Goal: Task Accomplishment & Management: Use online tool/utility

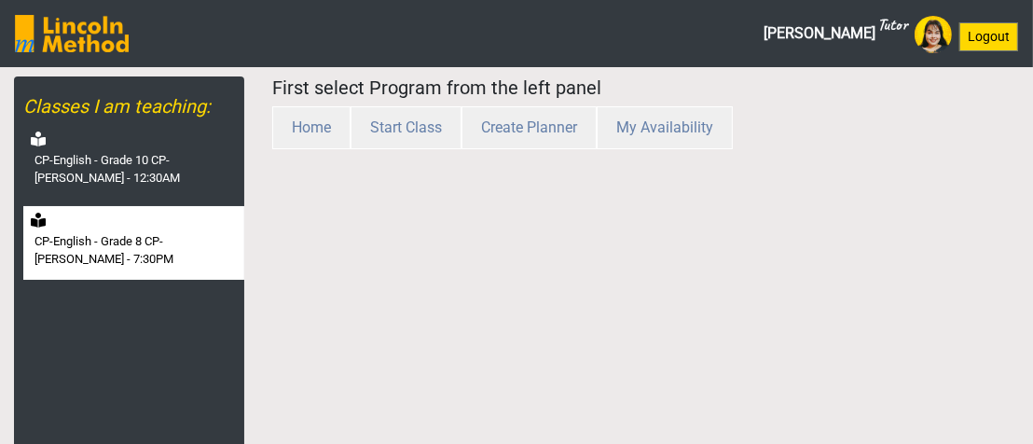
click at [186, 239] on label "CP-English - Grade 8 CP-[PERSON_NAME] - 7:30PM" at bounding box center [138, 250] width 206 height 36
select select "month"
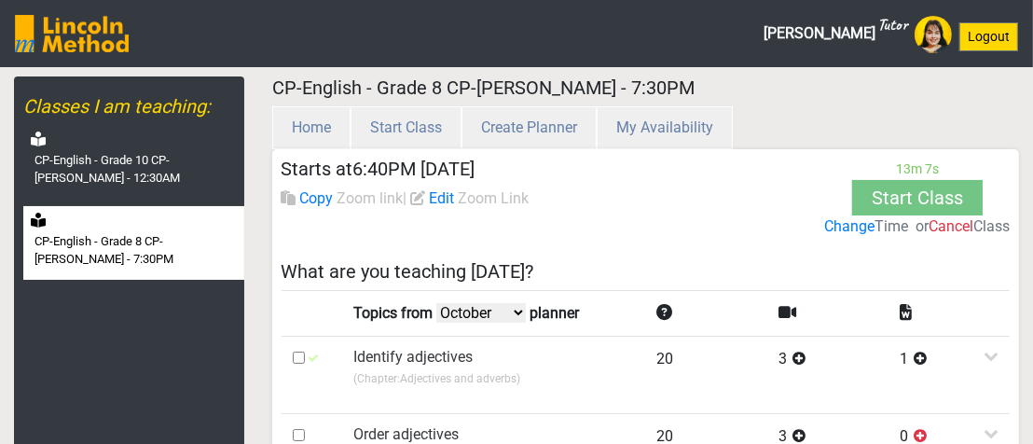
click at [824, 228] on label "Change" at bounding box center [849, 226] width 50 height 22
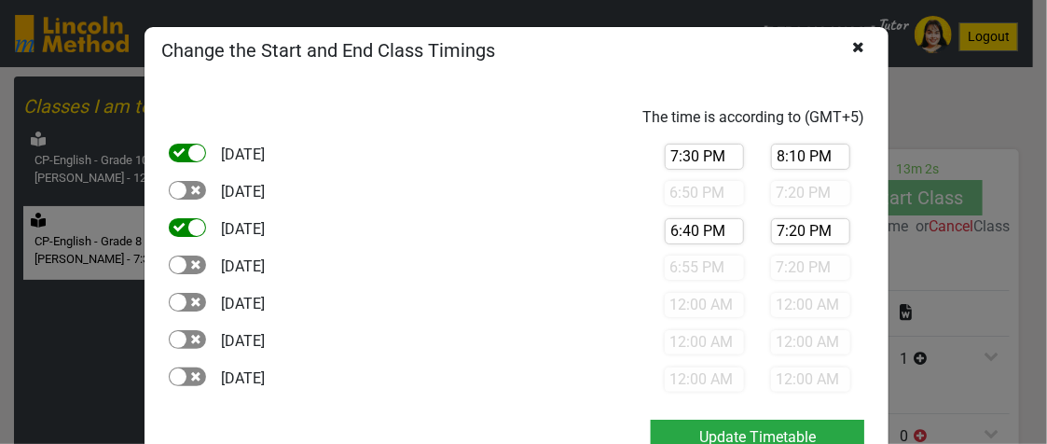
click at [852, 46] on icon at bounding box center [858, 65] width 12 height 52
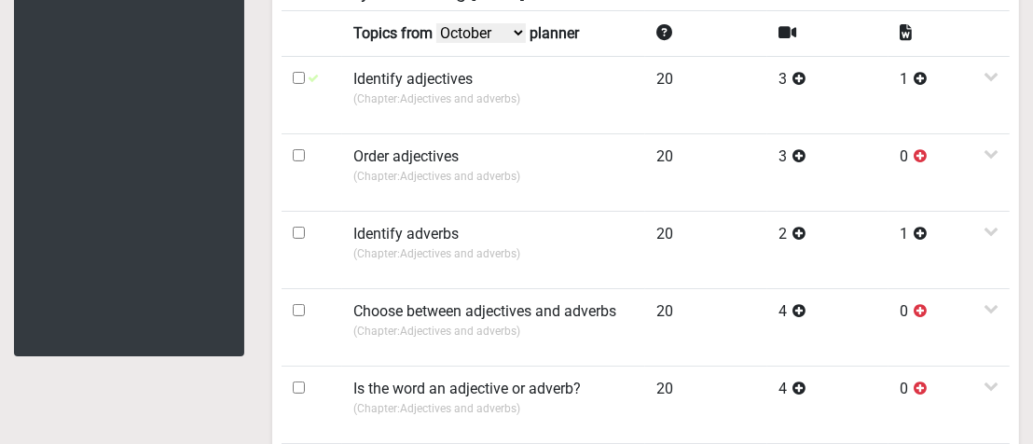
scroll to position [93, 0]
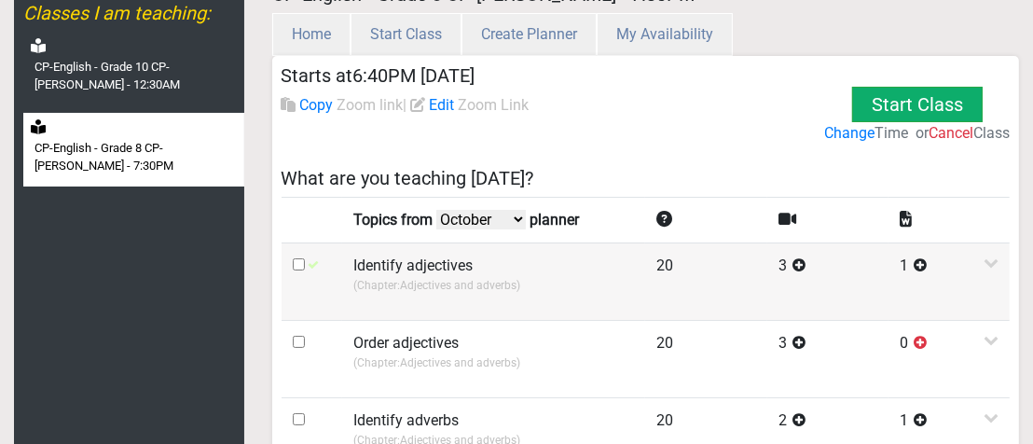
click at [298, 258] on input "checkbox" at bounding box center [299, 264] width 12 height 12
checkbox input "true"
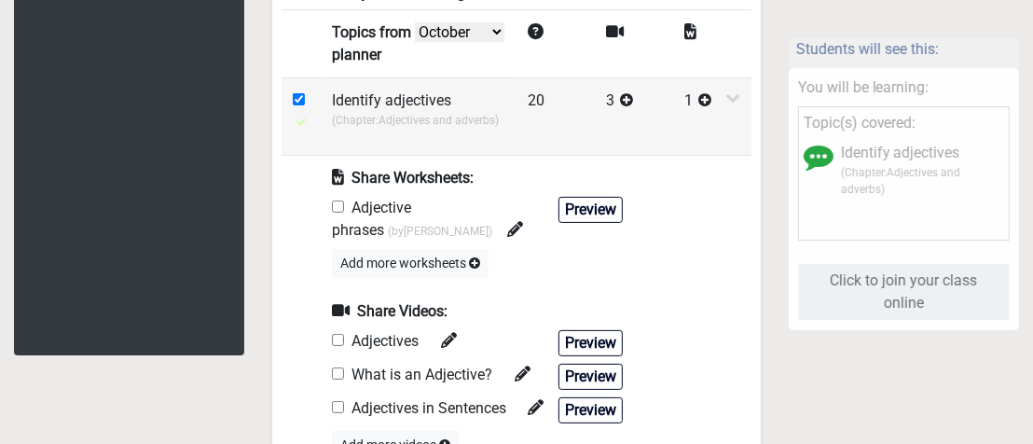
scroll to position [373, 0]
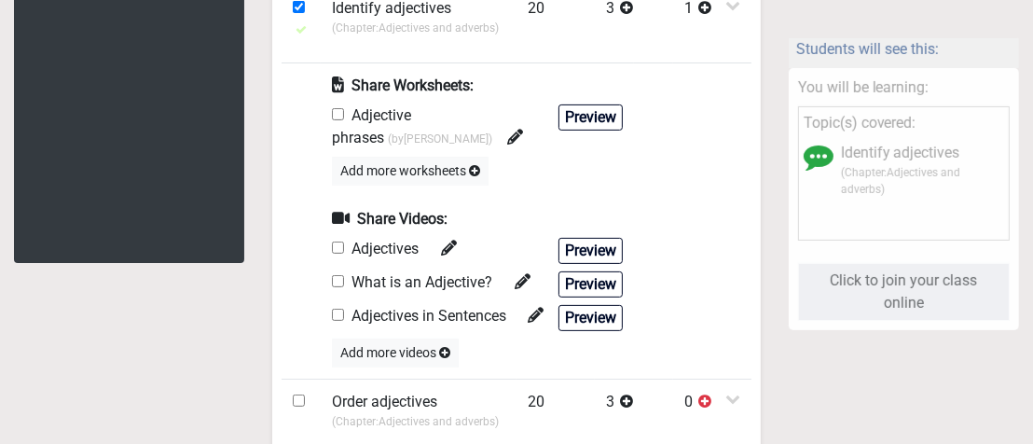
click at [339, 118] on input "checkbox" at bounding box center [338, 114] width 12 height 12
checkbox input "true"
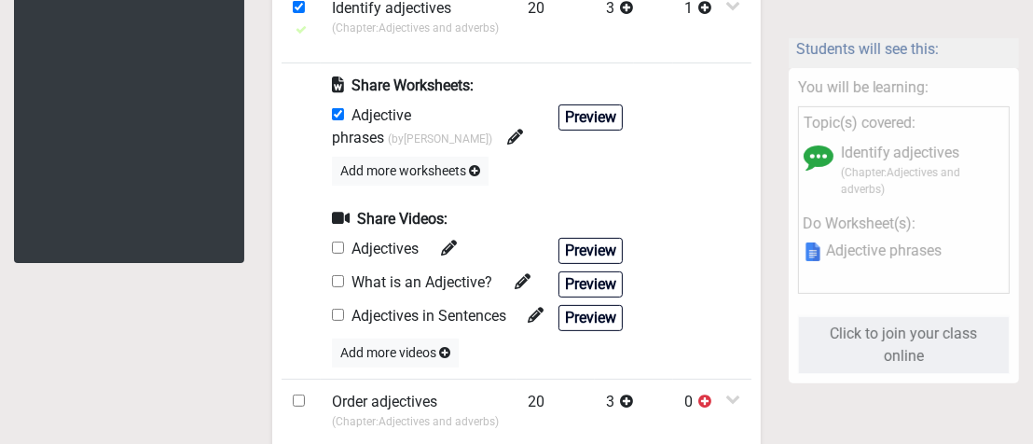
click at [337, 244] on input "checkbox" at bounding box center [338, 248] width 12 height 12
checkbox input "true"
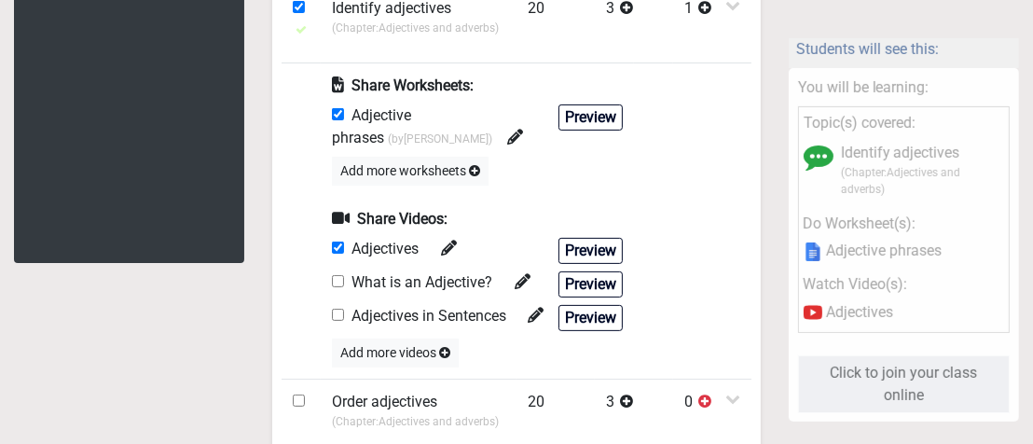
click at [337, 284] on input "checkbox" at bounding box center [338, 281] width 12 height 12
checkbox input "true"
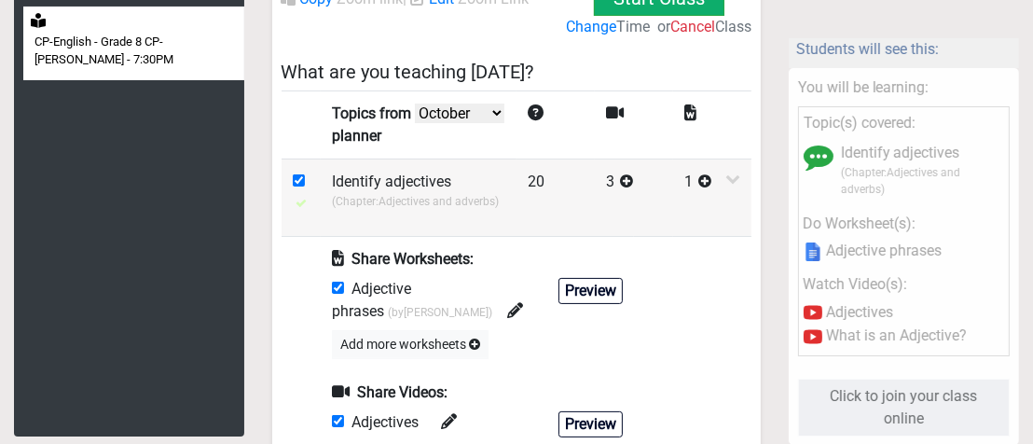
scroll to position [0, 0]
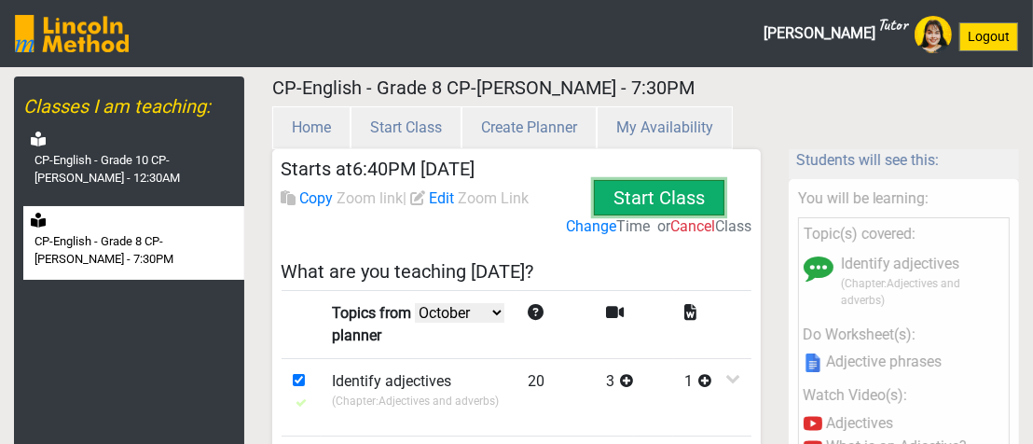
click at [642, 202] on button "Start Class" at bounding box center [659, 197] width 131 height 35
